Goal: Task Accomplishment & Management: Manage account settings

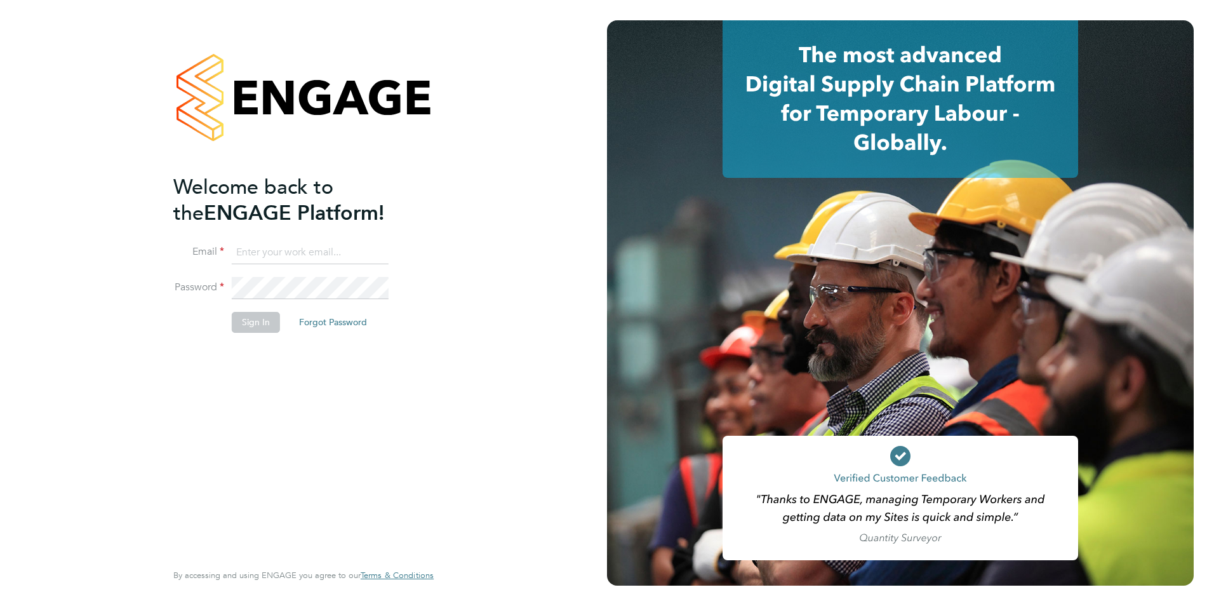
type input "[PERSON_NAME][EMAIL_ADDRESS][PERSON_NAME][DOMAIN_NAME]"
click at [253, 324] on button "Sign In" at bounding box center [256, 322] width 48 height 20
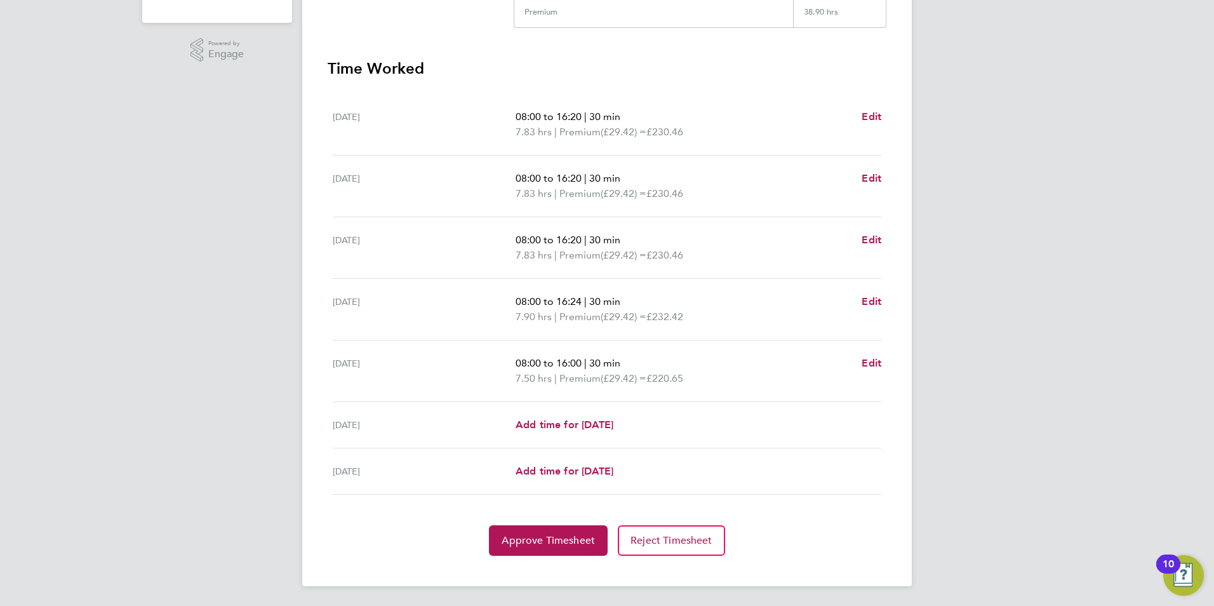
scroll to position [322, 0]
click at [579, 540] on span "Approve Timesheet" at bounding box center [547, 539] width 93 height 13
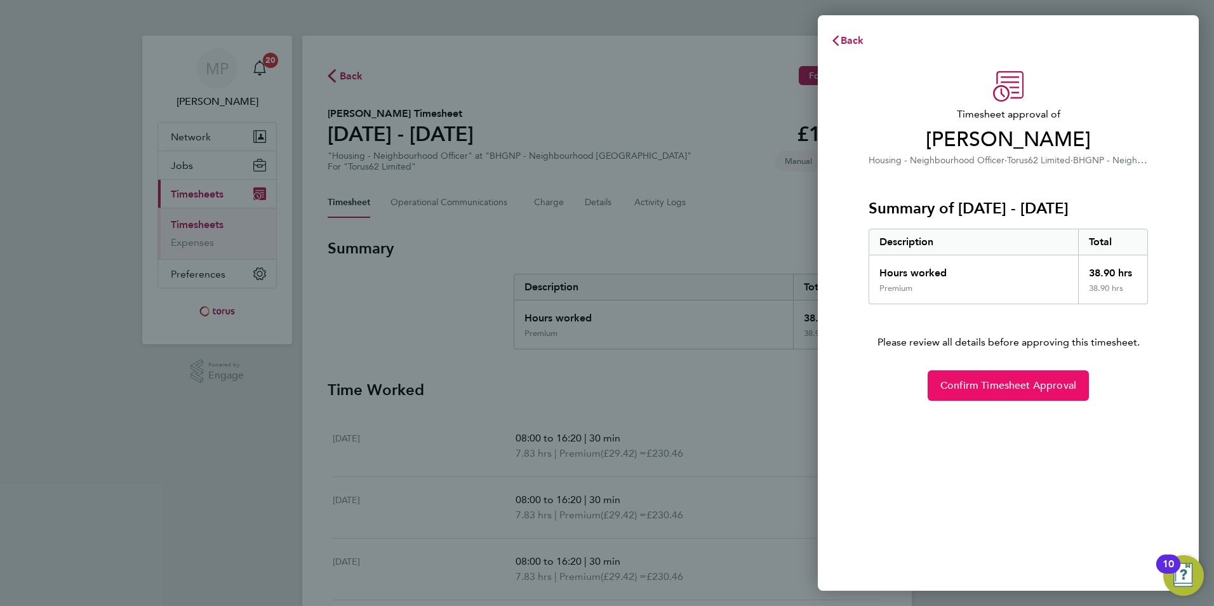
click at [1013, 383] on span "Confirm Timesheet Approval" at bounding box center [1008, 385] width 136 height 13
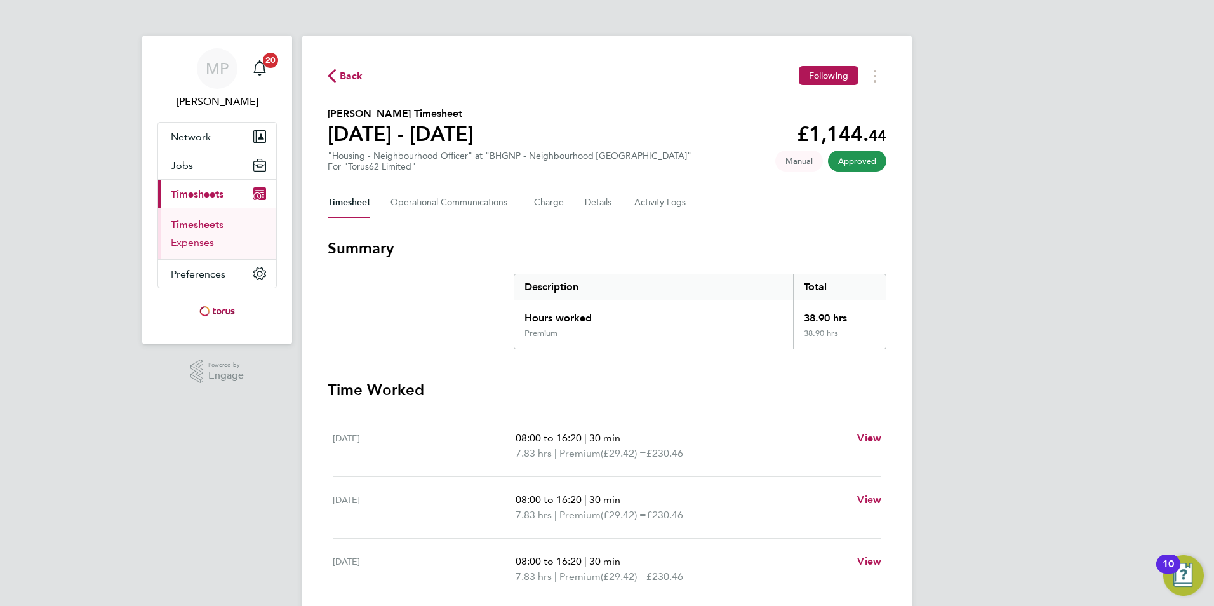
click at [200, 244] on link "Expenses" at bounding box center [192, 242] width 43 height 12
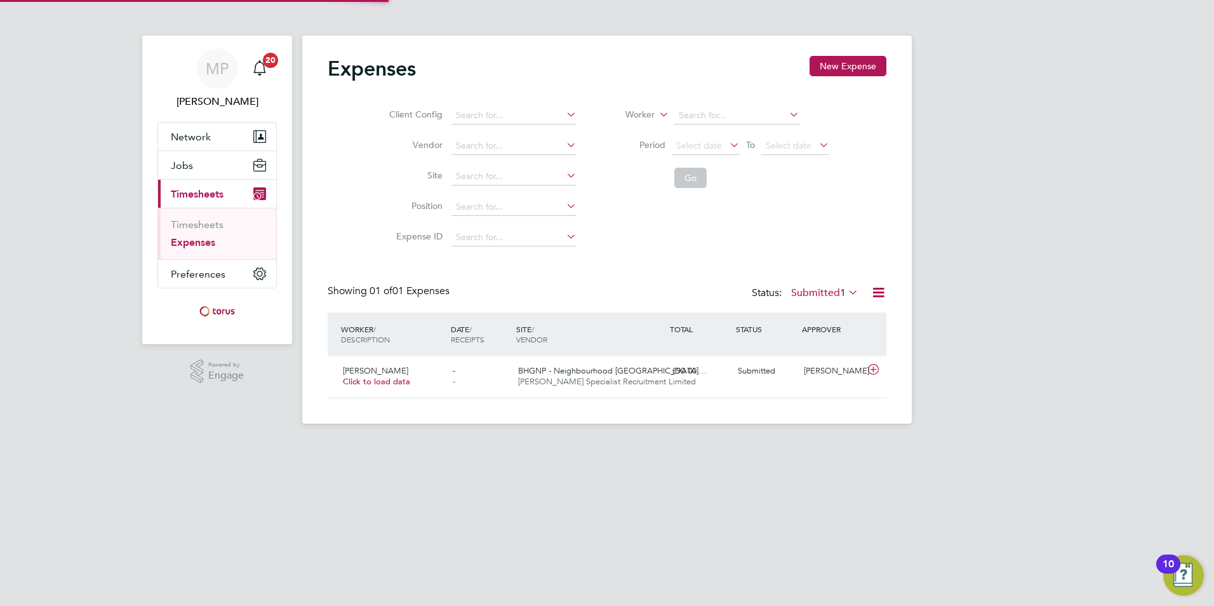
scroll to position [32, 154]
click at [371, 386] on span "Click to load data" at bounding box center [376, 381] width 67 height 11
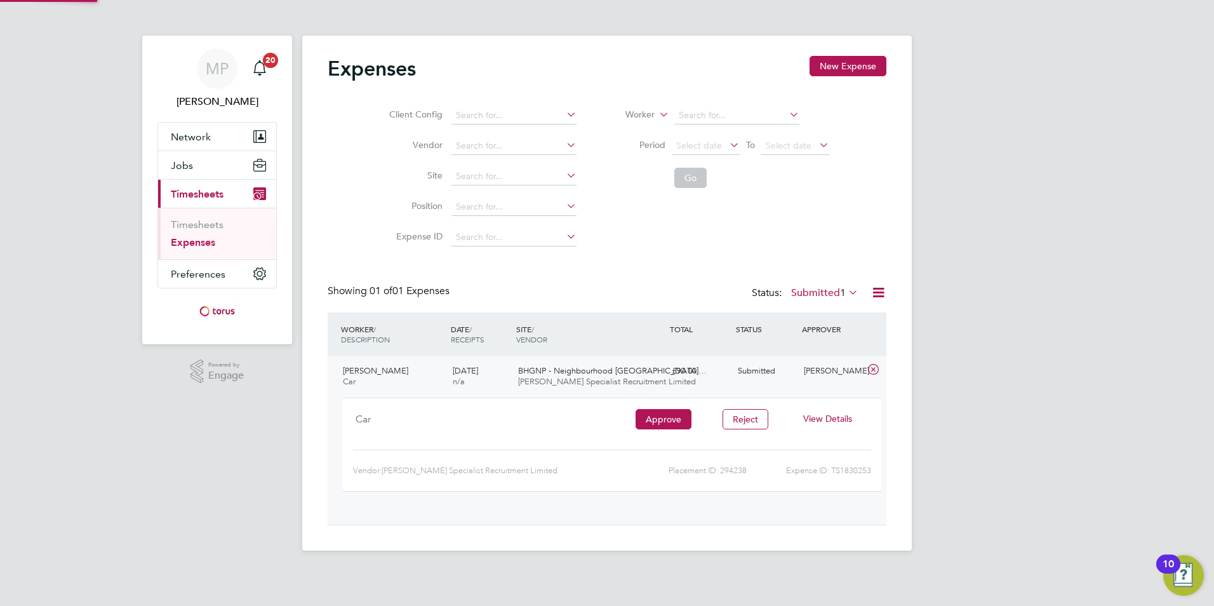
scroll to position [21, 228]
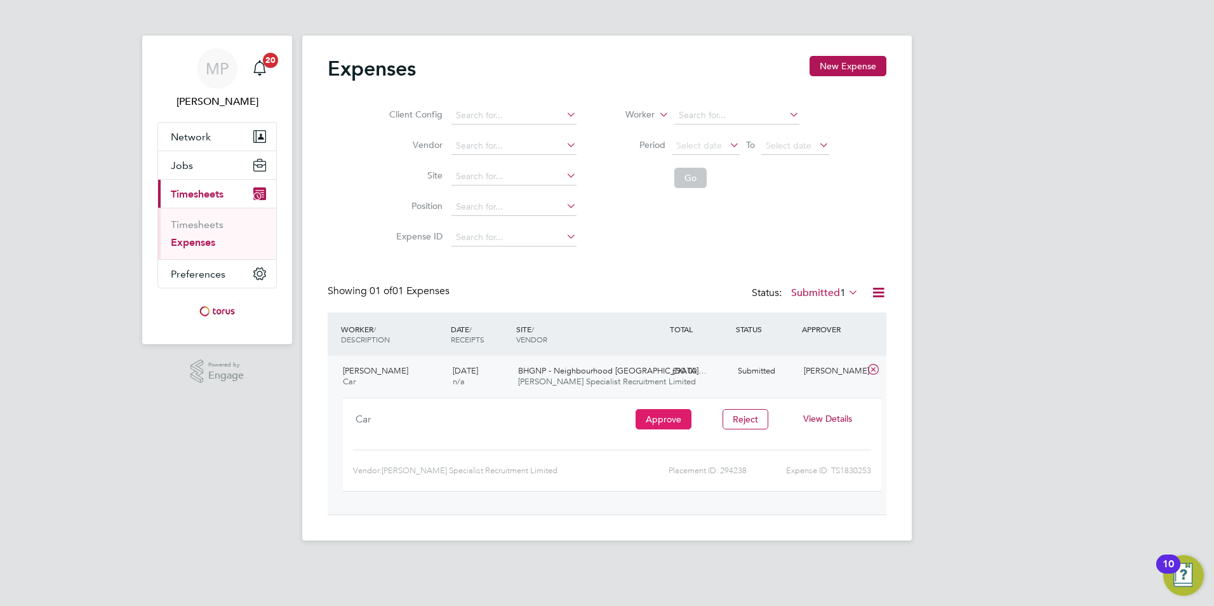
click at [653, 426] on button "Approve" at bounding box center [663, 419] width 56 height 20
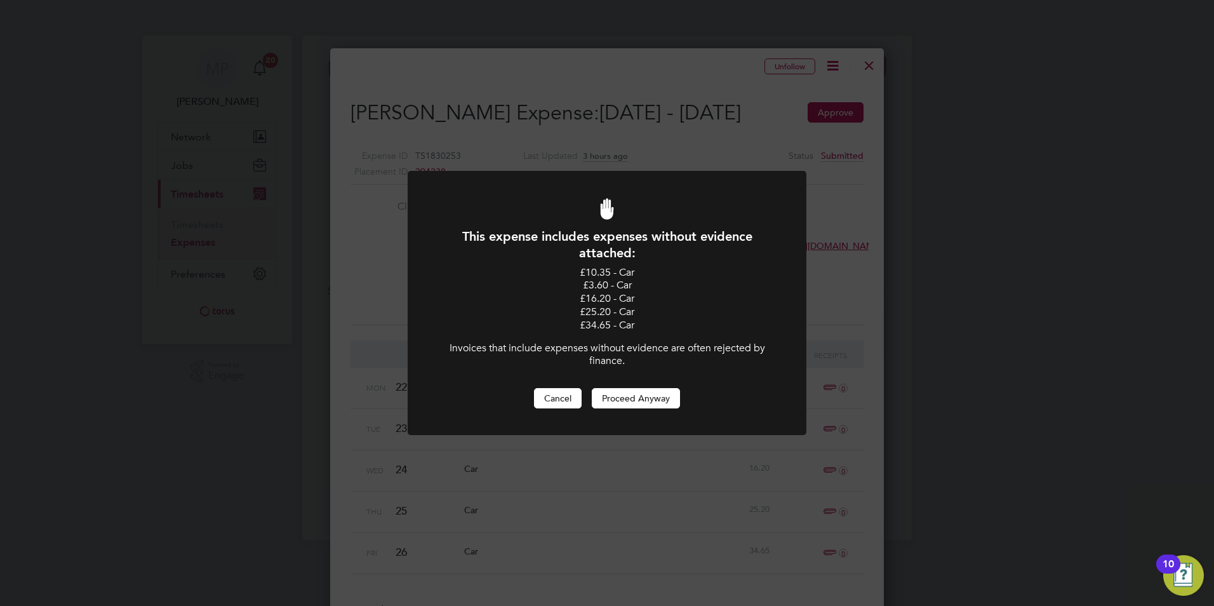
click at [562, 399] on button "Cancel" at bounding box center [558, 398] width 48 height 20
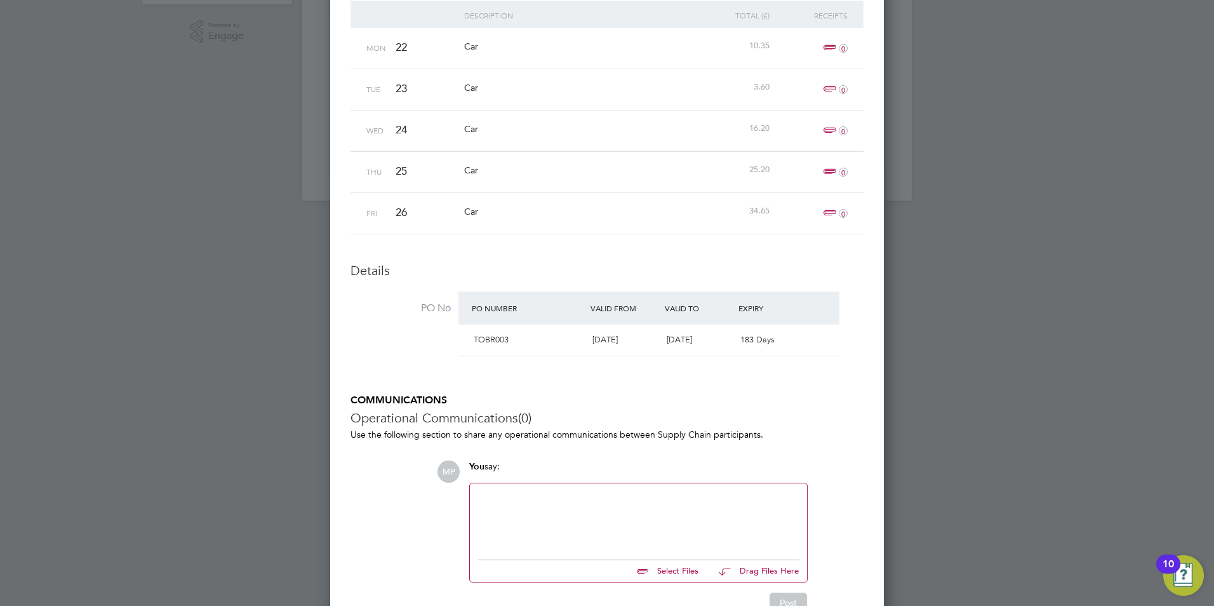
scroll to position [317, 0]
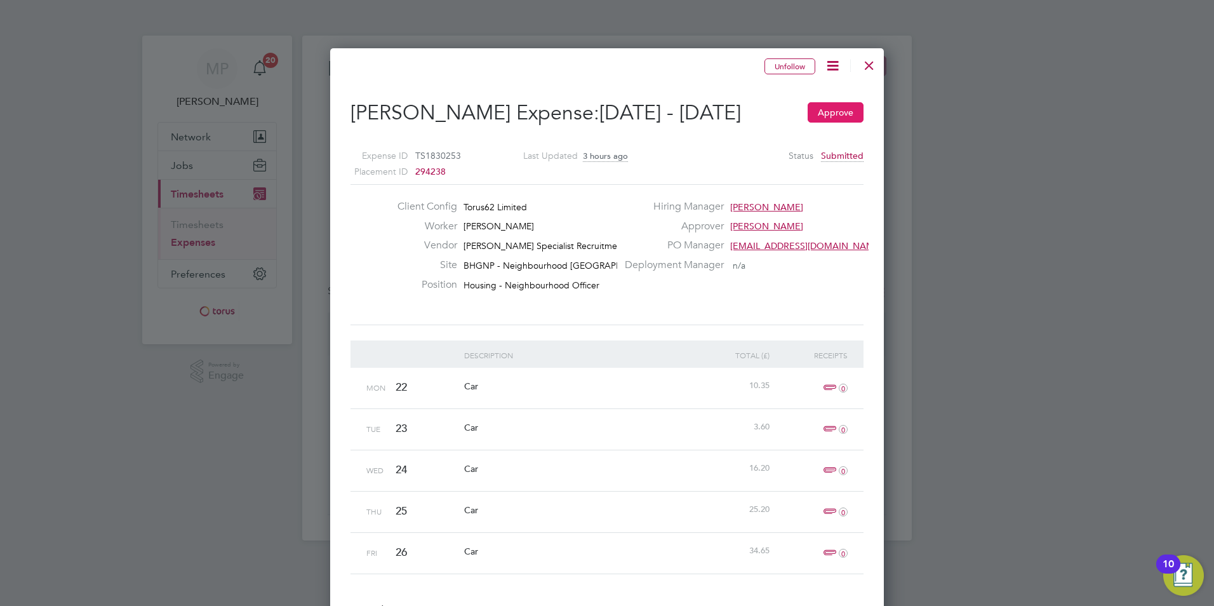
click at [830, 115] on button "Approve" at bounding box center [835, 112] width 56 height 20
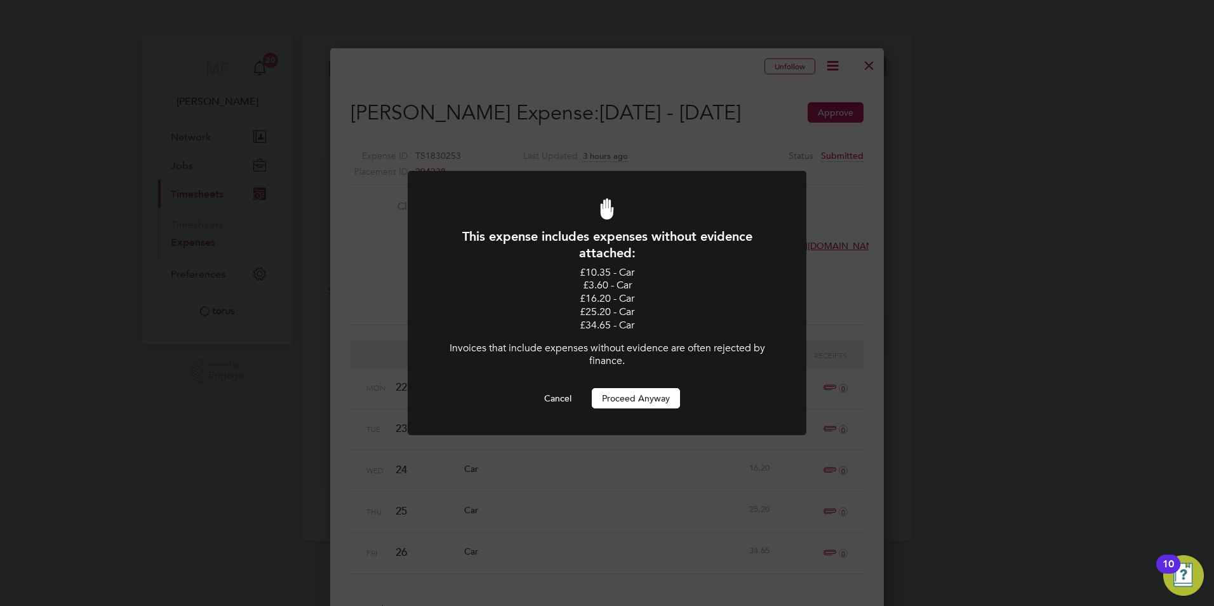
click at [660, 396] on button "Proceed Anyway" at bounding box center [636, 398] width 88 height 20
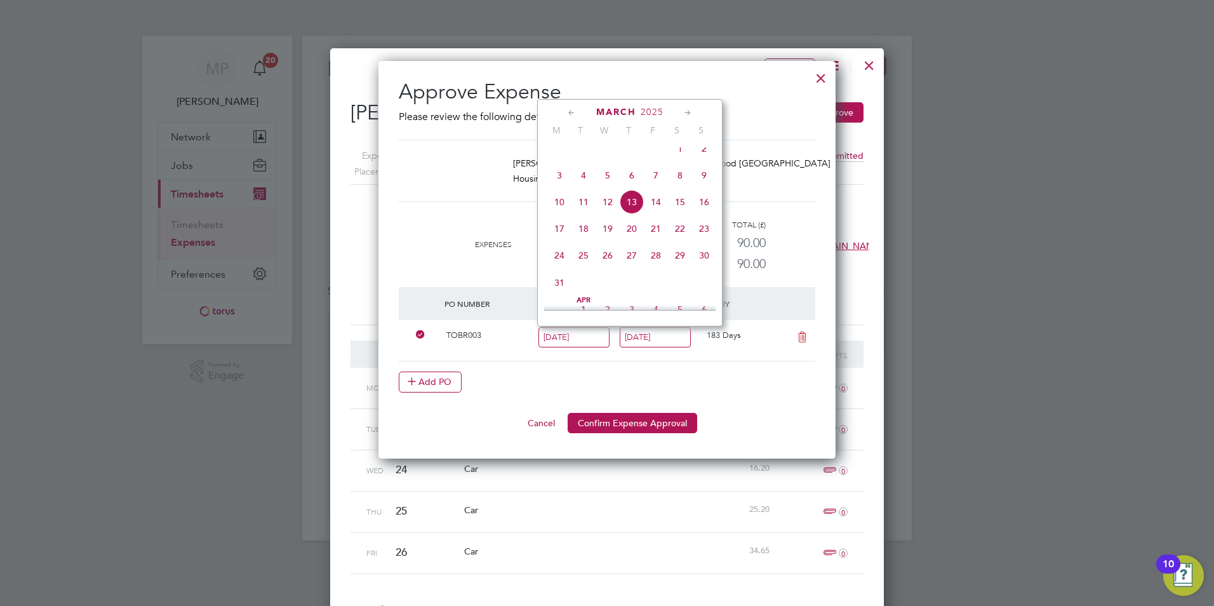
click at [546, 423] on button "Cancel" at bounding box center [541, 423] width 48 height 20
